Goal: Communication & Community: Participate in discussion

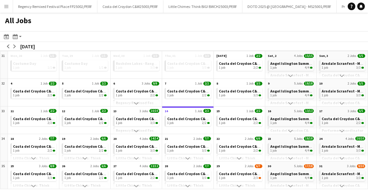
click at [5, 6] on app-icon "Menu" at bounding box center [6, 6] width 5 height 5
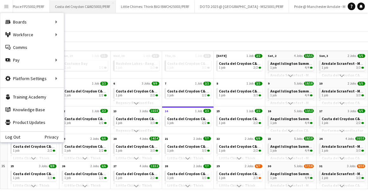
scroll to position [0, 50]
click at [141, 5] on button "Little Chimes: Think BIG! BWCH25003/PERF Close" at bounding box center [153, 6] width 79 height 12
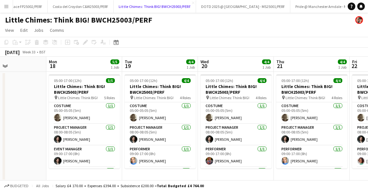
scroll to position [0, 144]
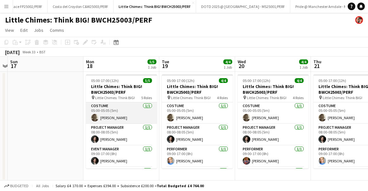
click at [115, 110] on app-card-role "Costume [DATE] 05:00-05:05 (5m) [PERSON_NAME]" at bounding box center [121, 113] width 71 height 22
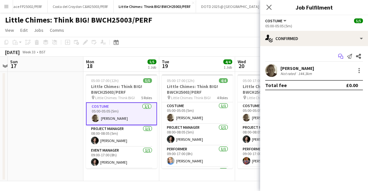
click at [340, 56] on icon at bounding box center [341, 57] width 3 height 3
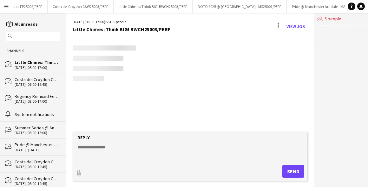
click at [340, 56] on div "users2 5 people" at bounding box center [341, 100] width 54 height 174
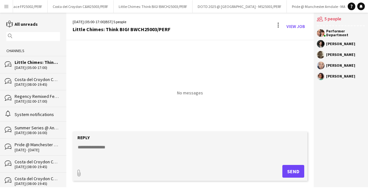
click at [27, 80] on div "Costa del Croydon C&W25003/PERF" at bounding box center [37, 79] width 45 height 6
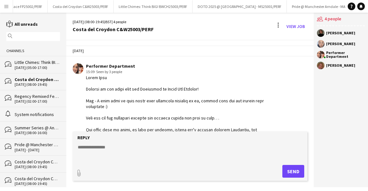
scroll to position [1012, 0]
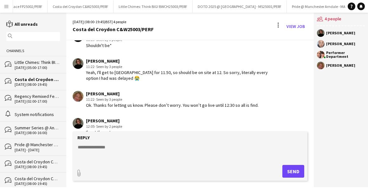
click at [18, 101] on div "[DATE] (02:00-17:00)" at bounding box center [37, 101] width 45 height 4
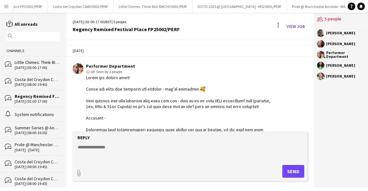
click at [32, 128] on div "Summer Series @ Angel Luscious Libre" at bounding box center [37, 128] width 45 height 6
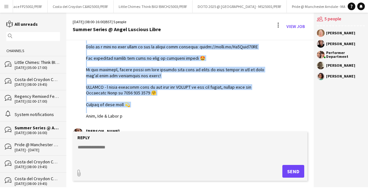
scroll to position [332, 0]
drag, startPoint x: 86, startPoint y: 77, endPoint x: 133, endPoint y: 110, distance: 56.7
copy div "Hello Luscious Libre Welcome to the comms chat for [DATE] Want to flag here tha…"
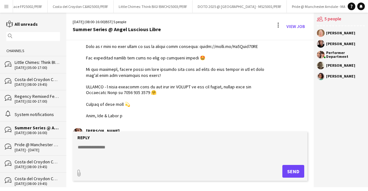
click at [35, 62] on div "Little Chimes: Think BIG! BWCH25003/PERF" at bounding box center [37, 62] width 45 height 6
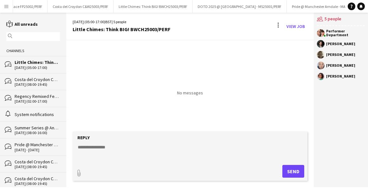
click at [109, 148] on textarea at bounding box center [191, 152] width 229 height 17
paste textarea "**********"
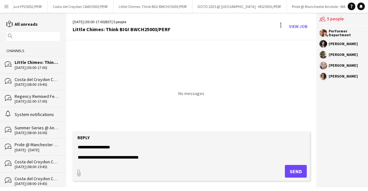
click at [117, 147] on textarea at bounding box center [191, 152] width 229 height 17
drag, startPoint x: 76, startPoint y: 147, endPoint x: 180, endPoint y: 226, distance: 131.1
click at [180, 190] on html "Menu Boards Boards Boards All jobs Status Workforce Workforce My Workforce Recr…" at bounding box center [184, 95] width 368 height 191
click at [158, 158] on textarea at bounding box center [191, 152] width 229 height 17
click at [158, 157] on textarea at bounding box center [191, 152] width 229 height 17
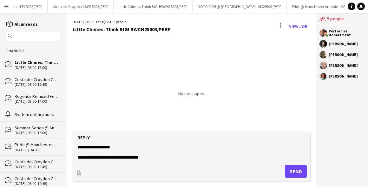
click at [122, 147] on textarea at bounding box center [191, 152] width 229 height 17
click at [159, 159] on textarea at bounding box center [191, 152] width 229 height 17
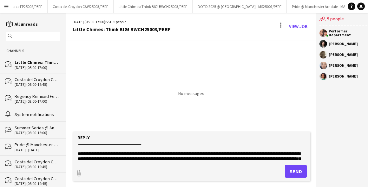
scroll to position [14, 0]
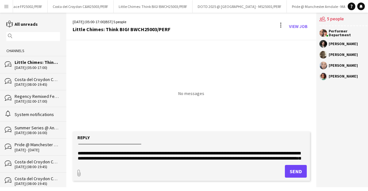
click at [135, 153] on textarea at bounding box center [191, 152] width 229 height 17
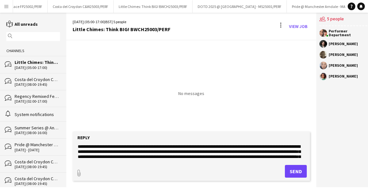
scroll to position [30, 0]
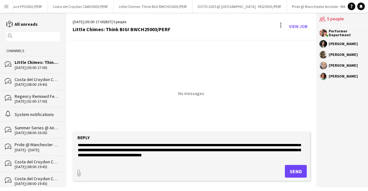
drag, startPoint x: 268, startPoint y: 153, endPoint x: 76, endPoint y: 146, distance: 192.8
click at [76, 146] on form "Reply paperclip Send" at bounding box center [191, 155] width 237 height 49
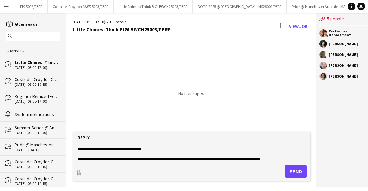
scroll to position [0, 0]
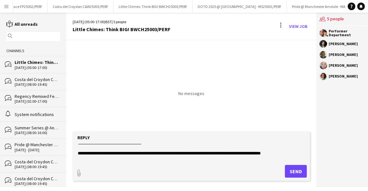
drag, startPoint x: 286, startPoint y: 146, endPoint x: 94, endPoint y: 160, distance: 192.9
click at [94, 160] on textarea at bounding box center [191, 152] width 229 height 17
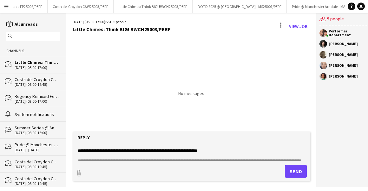
scroll to position [14, 0]
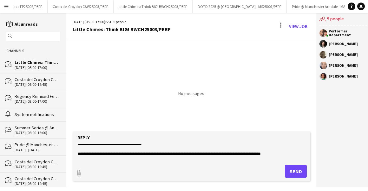
drag, startPoint x: 79, startPoint y: 153, endPoint x: 190, endPoint y: 153, distance: 110.8
click at [190, 153] on textarea at bounding box center [191, 152] width 229 height 17
drag, startPoint x: 186, startPoint y: 153, endPoint x: 65, endPoint y: 153, distance: 121.6
click at [65, 153] on div "reading All unreads magnifier Channels bubbles Little Chimes: Think BIG! BWCH25…" at bounding box center [184, 100] width 368 height 174
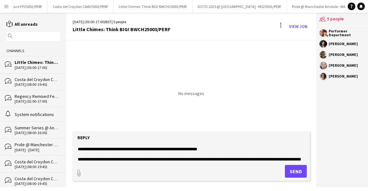
scroll to position [27, 0]
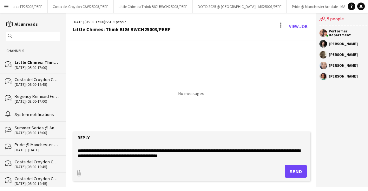
drag, startPoint x: 208, startPoint y: 157, endPoint x: 72, endPoint y: 152, distance: 136.0
click at [72, 152] on app-message-form "Reply paperclip Send" at bounding box center [191, 159] width 250 height 56
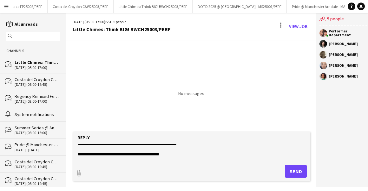
scroll to position [57, 0]
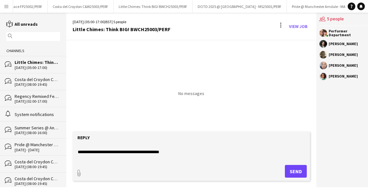
click at [148, 150] on textarea at bounding box center [191, 152] width 229 height 17
click at [180, 151] on textarea at bounding box center [191, 152] width 229 height 17
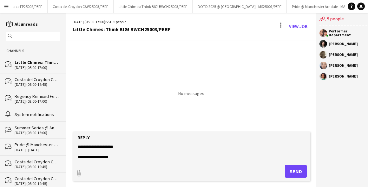
scroll to position [250, 0]
type textarea "**********"
click at [290, 175] on button "Send" at bounding box center [296, 171] width 22 height 13
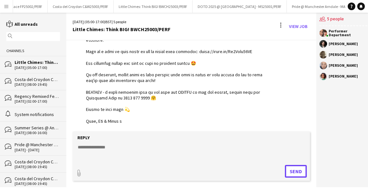
scroll to position [269, 0]
click at [90, 148] on textarea at bounding box center [191, 152] width 229 height 17
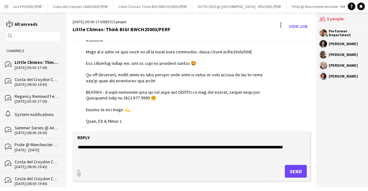
click at [285, 146] on textarea "**********" at bounding box center [191, 152] width 229 height 17
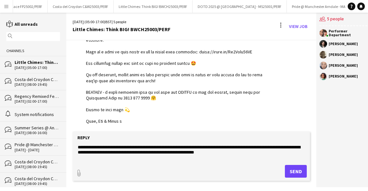
paste textarea "**********"
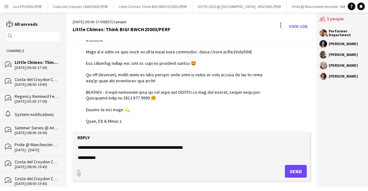
scroll to position [25, 0]
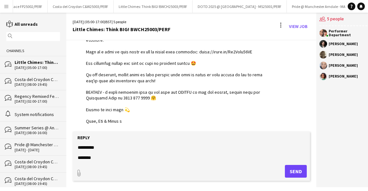
click at [79, 157] on textarea "**********" at bounding box center [191, 152] width 229 height 17
type textarea "**********"
click at [291, 168] on button "Send" at bounding box center [296, 171] width 22 height 13
